Goal: Task Accomplishment & Management: Manage account settings

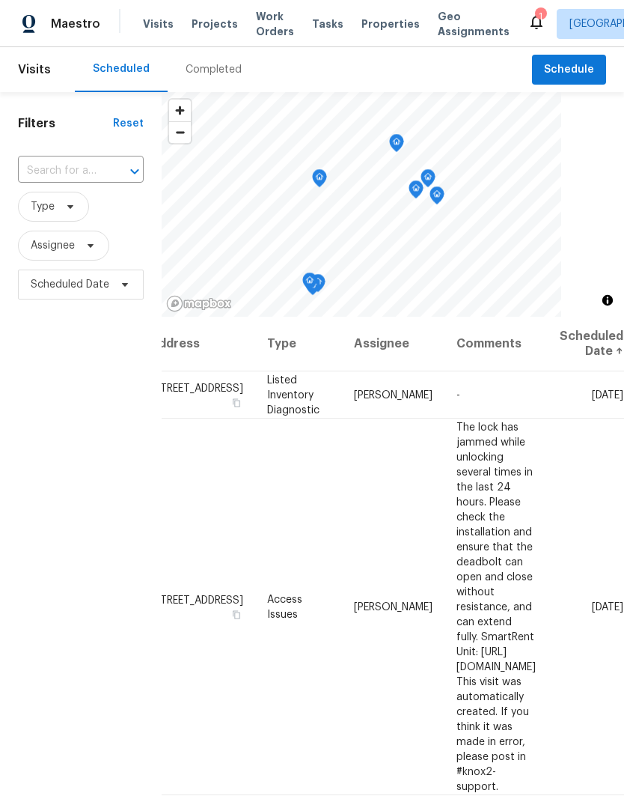
scroll to position [0, 123]
click at [0, 0] on icon at bounding box center [0, 0] width 0 height 0
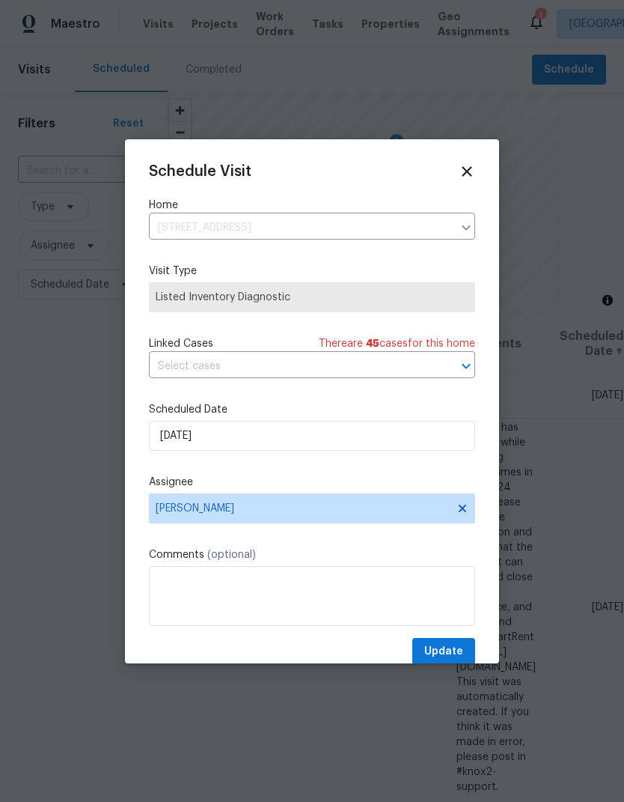
click at [466, 173] on icon at bounding box center [467, 171] width 10 height 10
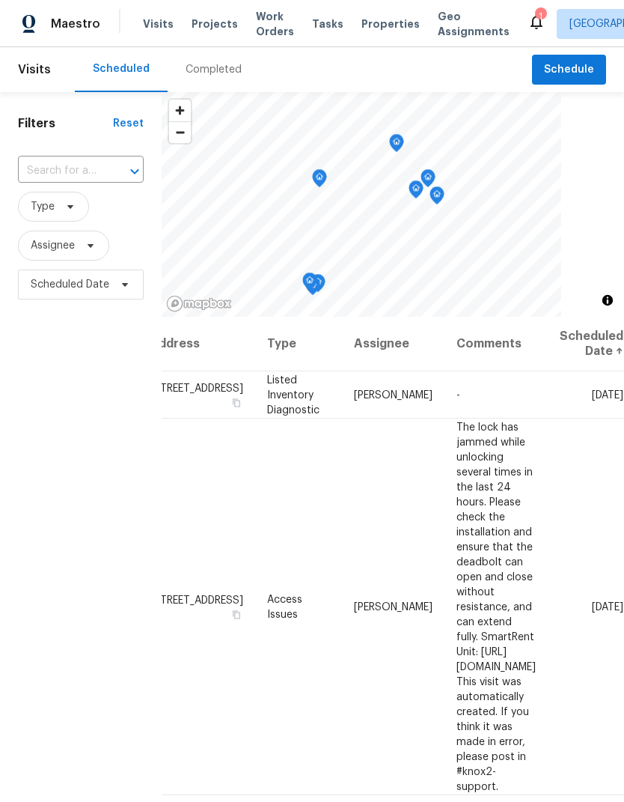
click at [0, 0] on icon at bounding box center [0, 0] width 0 height 0
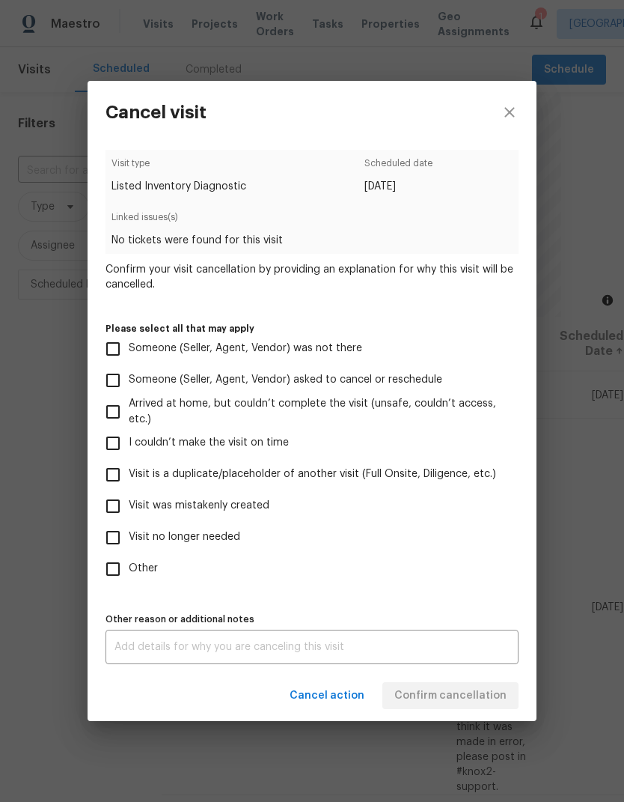
click at [115, 472] on input "Visit is a duplicate/placeholder of another visit (Full Onsite, Diligence, etc.)" at bounding box center [112, 474] width 31 height 31
checkbox input "true"
click at [453, 637] on div "x Other reason or additional notes" at bounding box center [312, 647] width 413 height 34
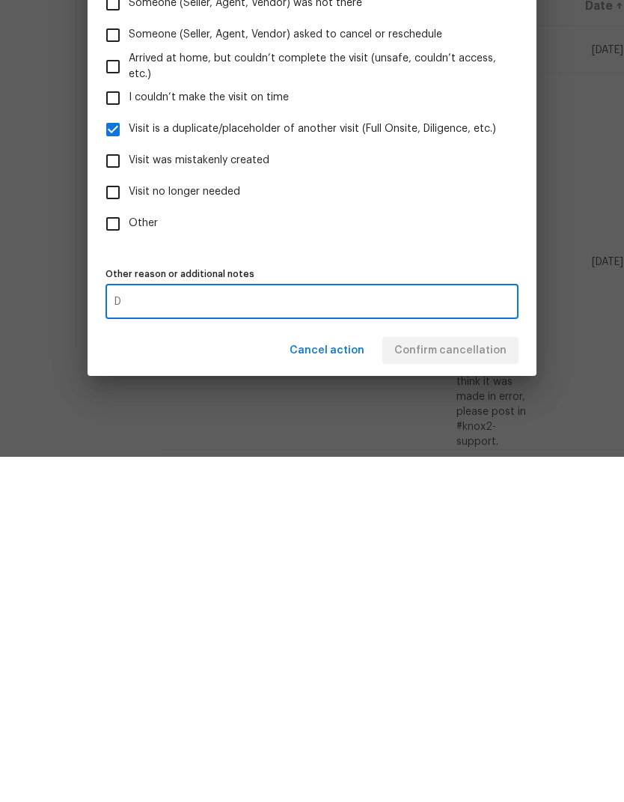
scroll to position [58, 0]
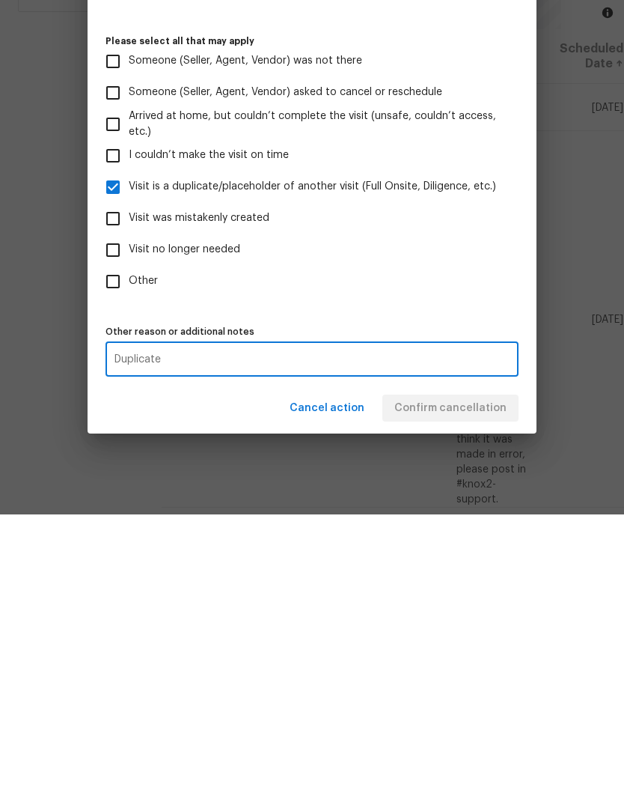
type textarea "Duplicate"
click at [487, 670] on div "Cancel action Confirm cancellation" at bounding box center [312, 696] width 449 height 52
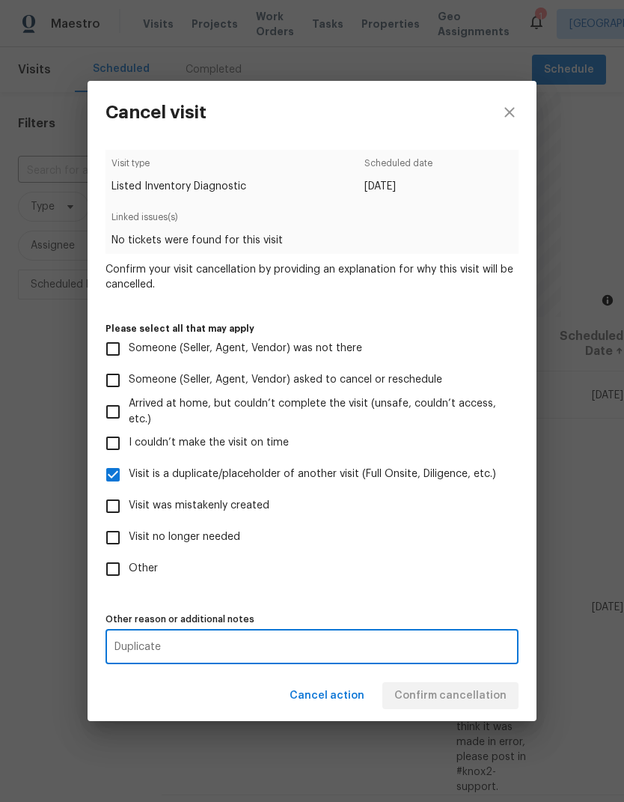
click at [487, 407] on span "Arrived at home, but couldn’t complete the visit (unsafe, couldn’t access, etc.)" at bounding box center [318, 411] width 378 height 31
click at [129, 407] on input "Arrived at home, but couldn’t complete the visit (unsafe, couldn’t access, etc.)" at bounding box center [112, 411] width 31 height 31
checkbox input "true"
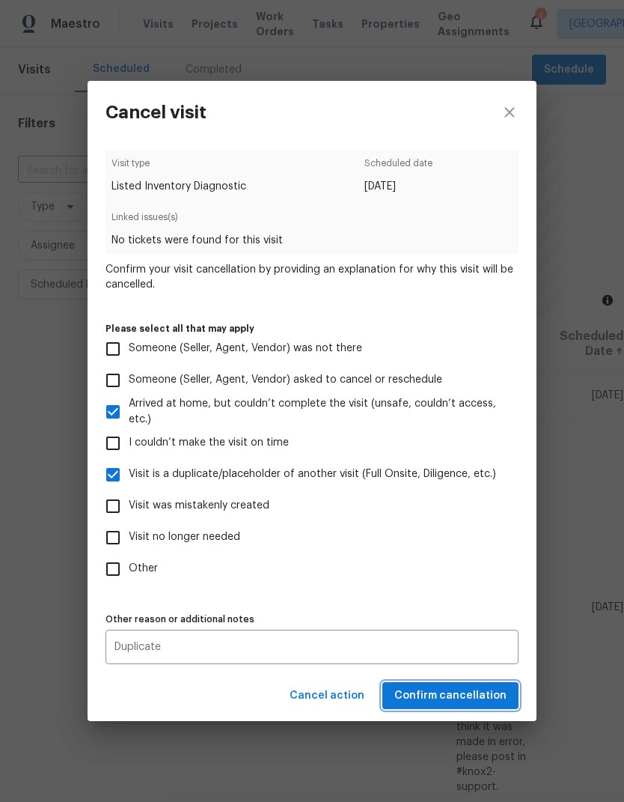
click at [462, 710] on button "Confirm cancellation" at bounding box center [450, 696] width 136 height 28
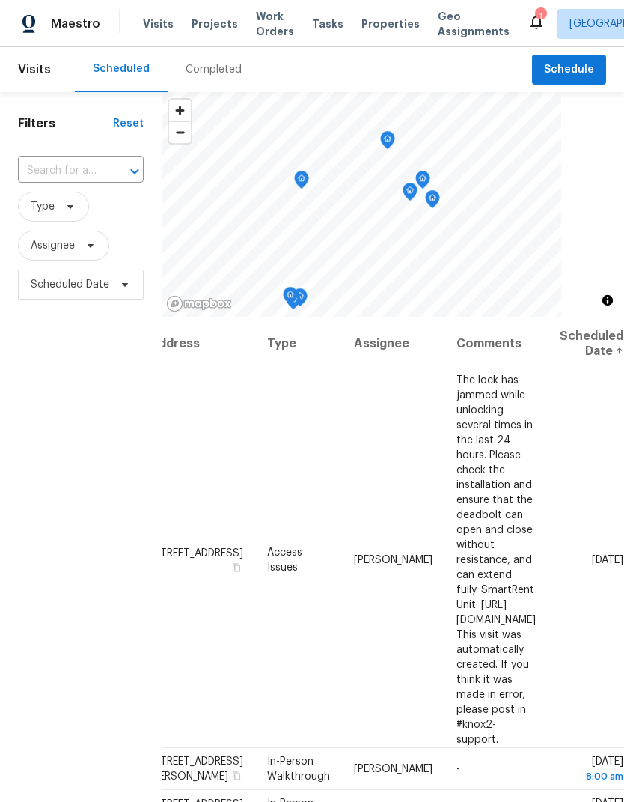
scroll to position [0, 123]
click at [0, 0] on icon at bounding box center [0, 0] width 0 height 0
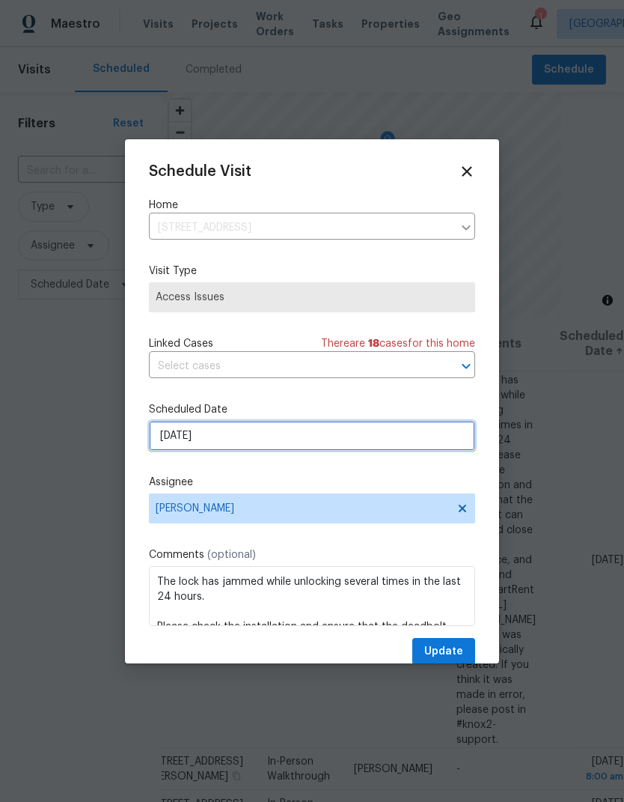
click at [166, 444] on input "9/25/2025" at bounding box center [312, 436] width 326 height 30
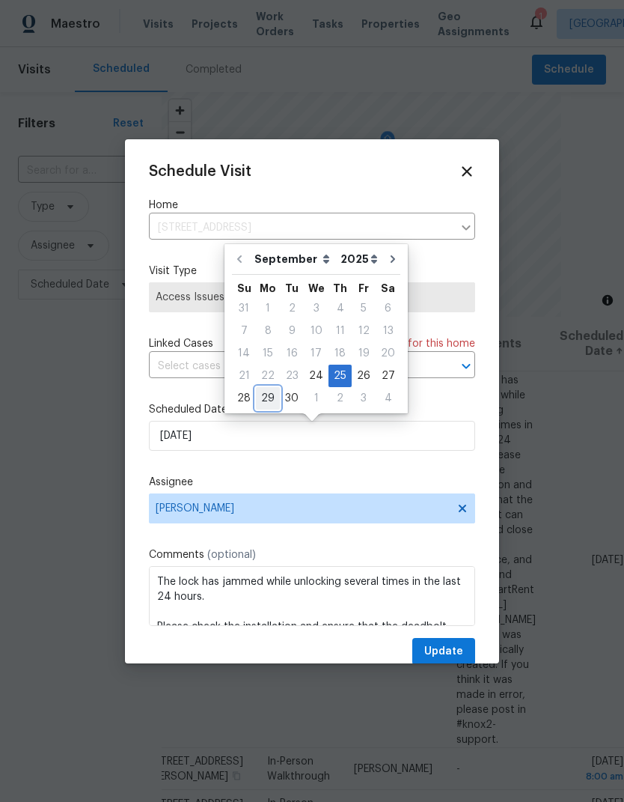
click at [262, 397] on div "29" at bounding box center [268, 398] width 24 height 21
type input "9/29/2025"
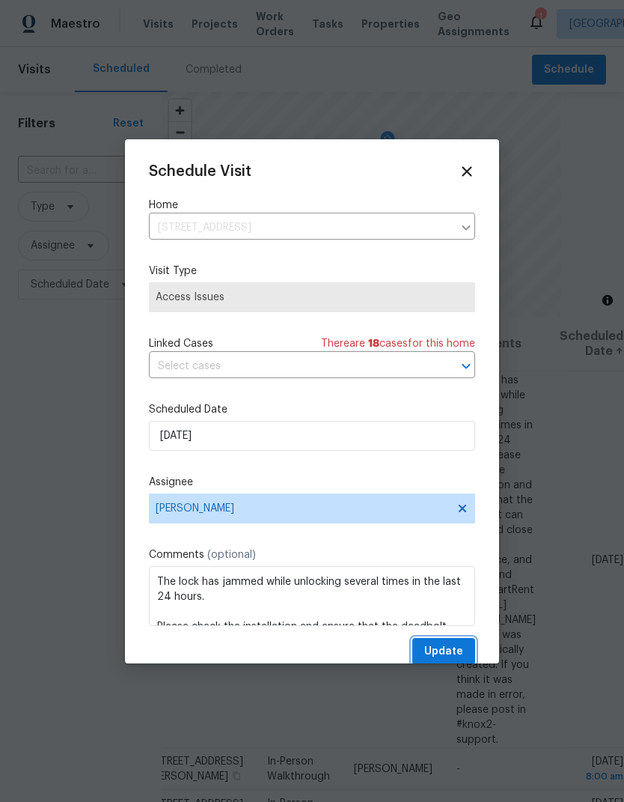
click at [455, 653] on span "Update" at bounding box center [443, 651] width 39 height 19
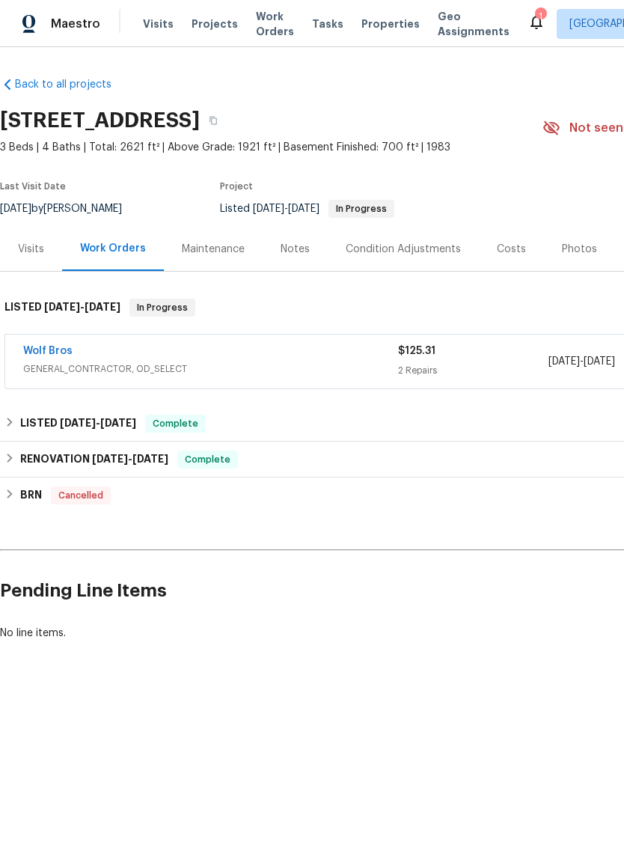
click at [22, 232] on div "Visits" at bounding box center [31, 249] width 62 height 44
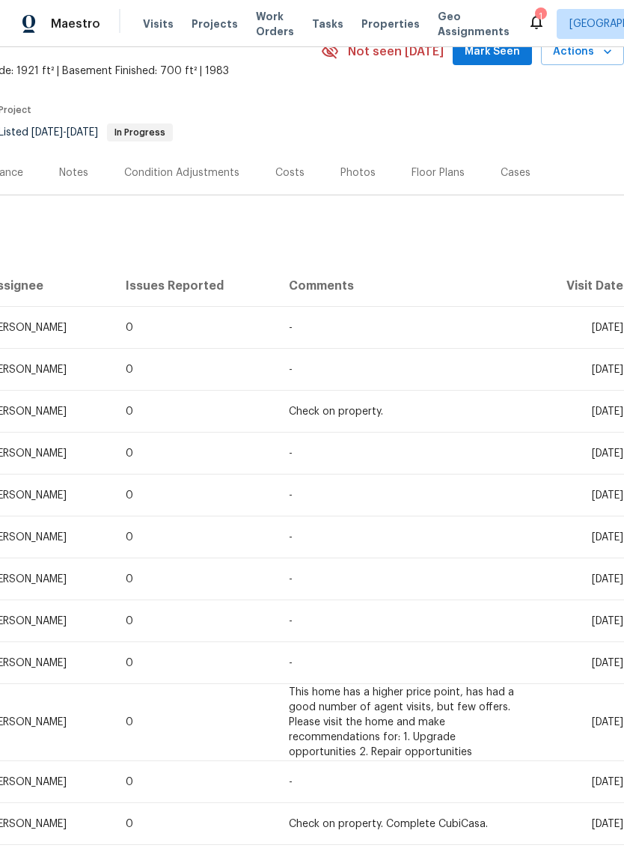
scroll to position [77, 222]
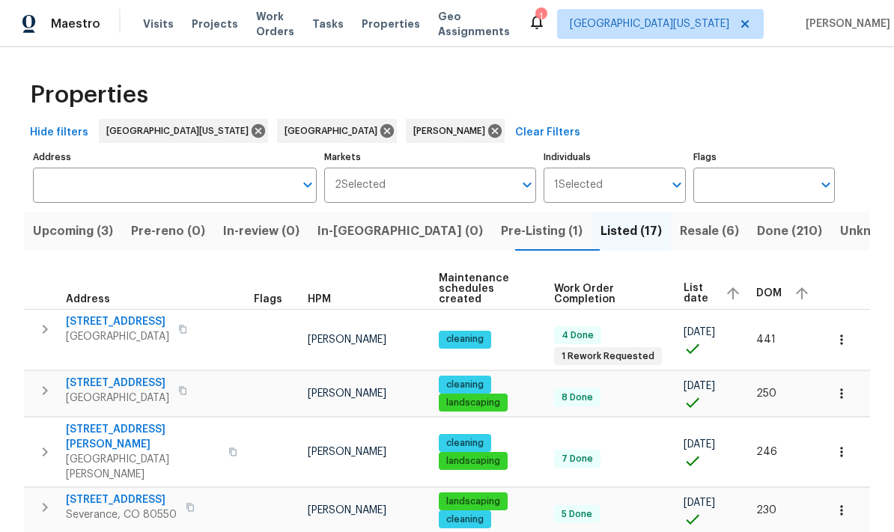
click at [624, 228] on span "Resale (6)" at bounding box center [709, 231] width 59 height 21
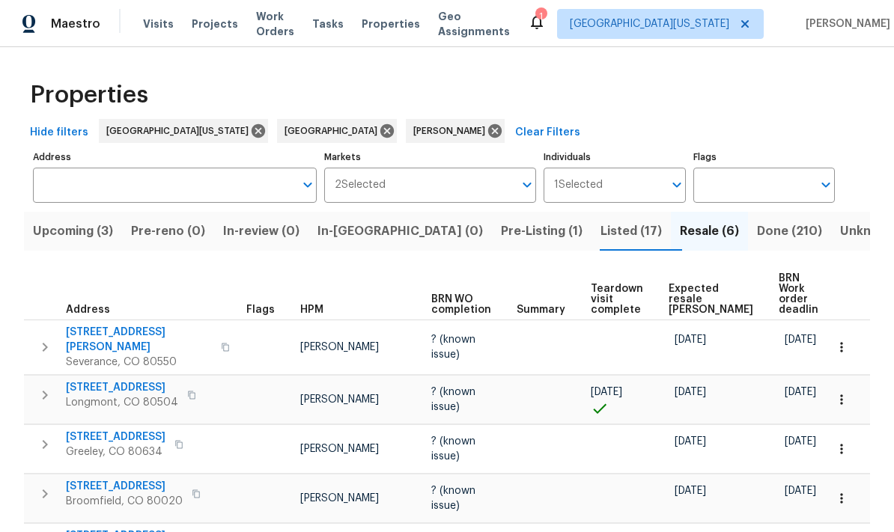
click at [624, 284] on span "Expected resale [PERSON_NAME]" at bounding box center [710, 299] width 85 height 31
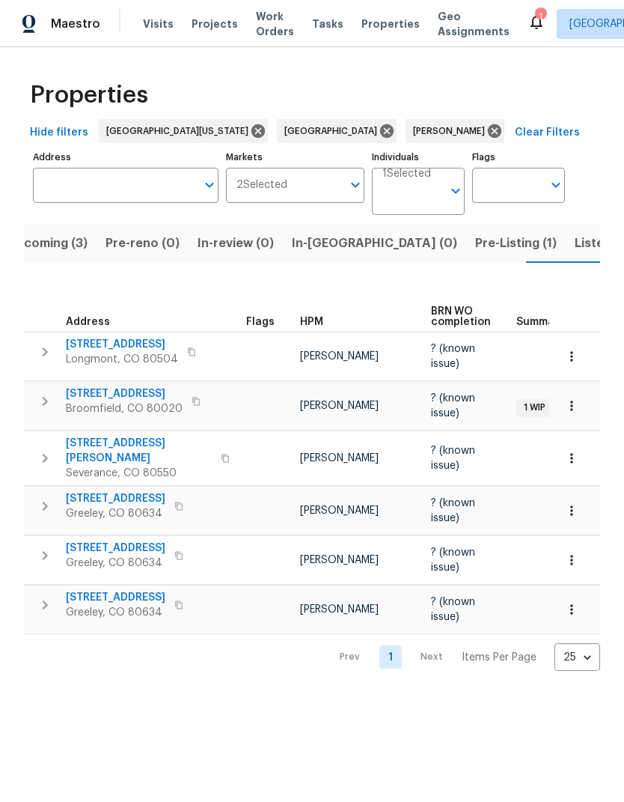
scroll to position [0, 26]
